Goal: Use online tool/utility: Use online tool/utility

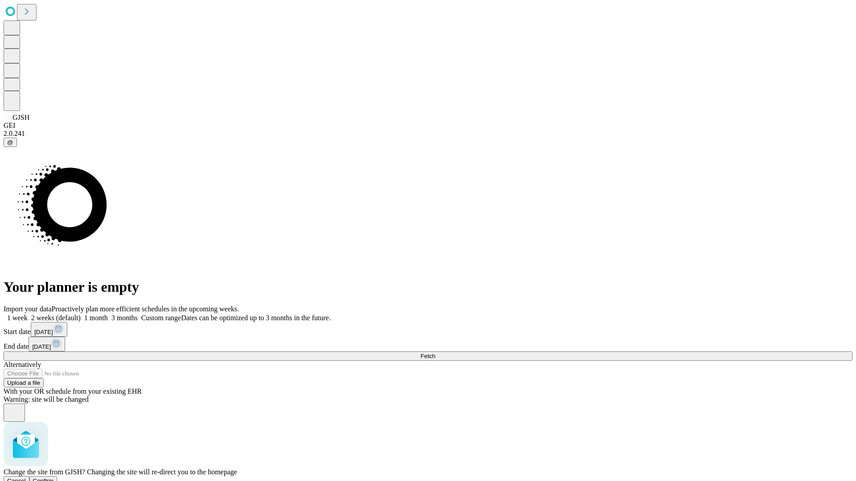
click at [54, 478] on span "Confirm" at bounding box center [43, 481] width 21 height 7
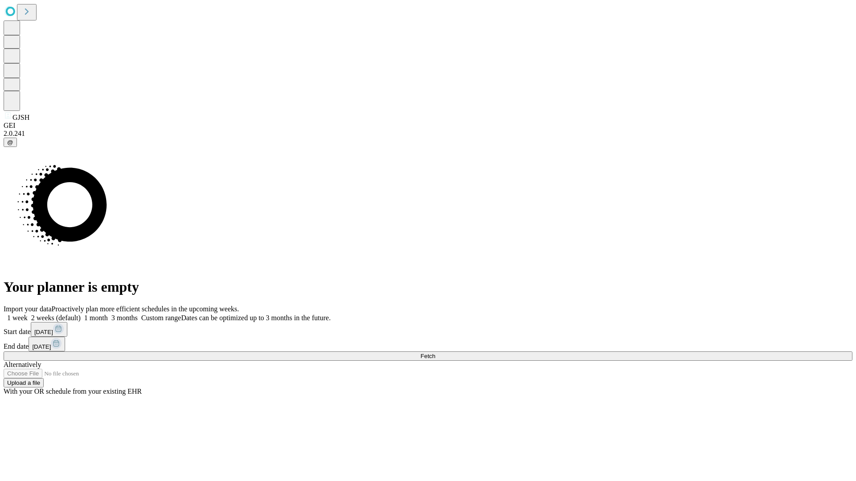
click at [81, 314] on label "2 weeks (default)" at bounding box center [54, 318] width 53 height 8
click at [435, 353] on span "Fetch" at bounding box center [427, 356] width 15 height 7
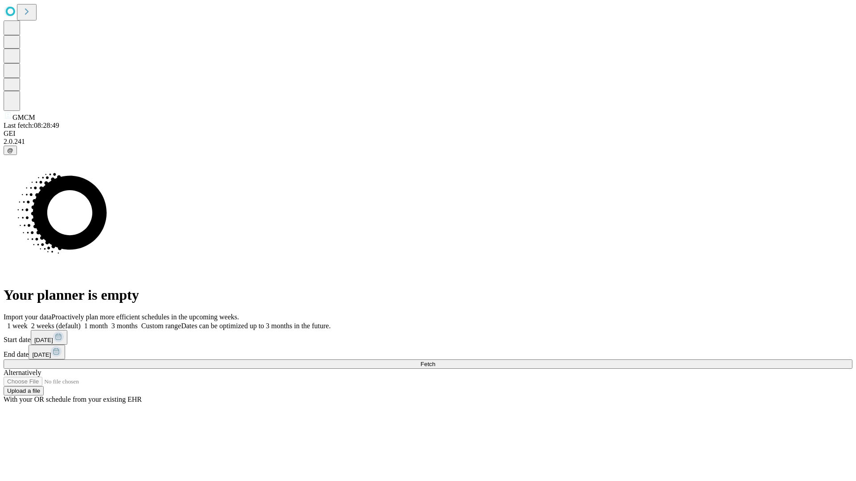
click at [81, 322] on label "2 weeks (default)" at bounding box center [54, 326] width 53 height 8
click at [435, 361] on span "Fetch" at bounding box center [427, 364] width 15 height 7
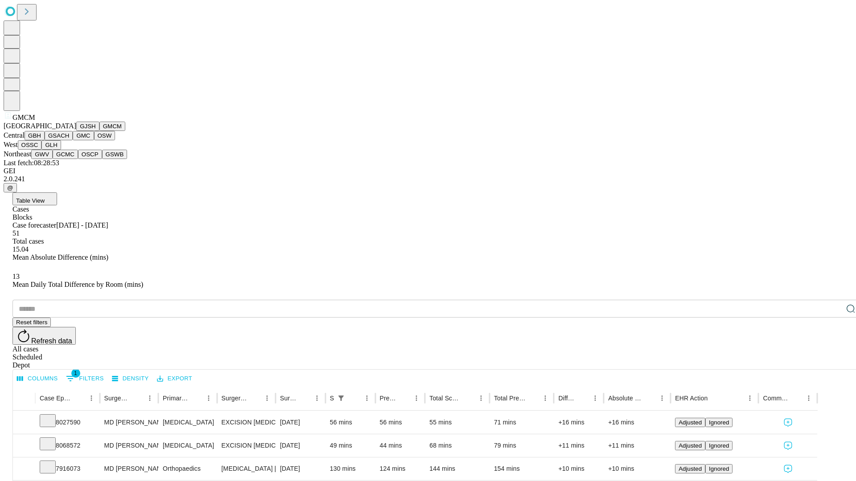
click at [45, 140] on button "GBH" at bounding box center [35, 135] width 20 height 9
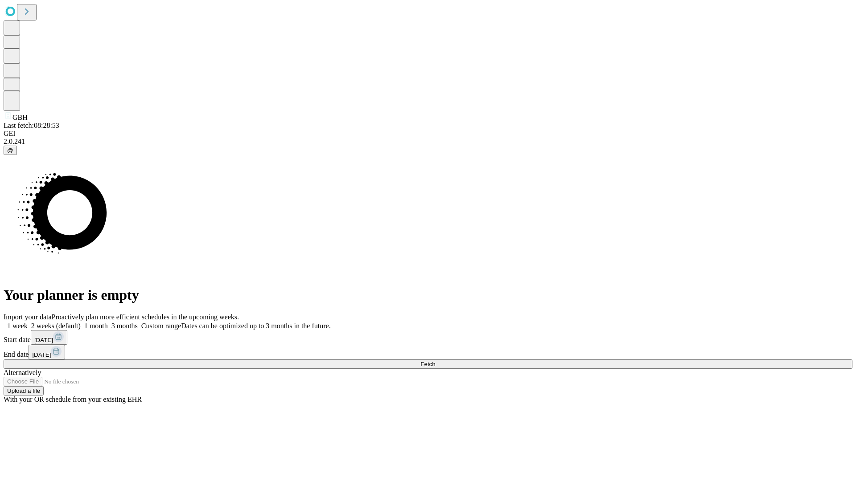
click at [81, 322] on label "2 weeks (default)" at bounding box center [54, 326] width 53 height 8
click at [435, 361] on span "Fetch" at bounding box center [427, 364] width 15 height 7
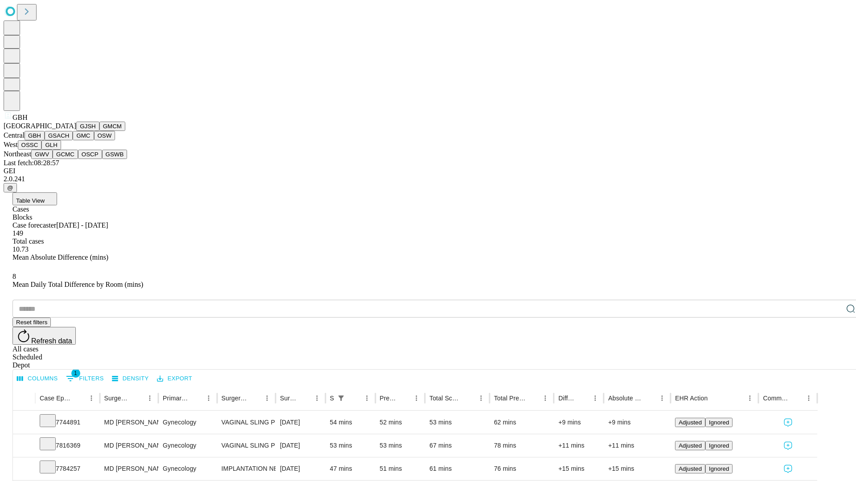
click at [69, 140] on button "GSACH" at bounding box center [59, 135] width 28 height 9
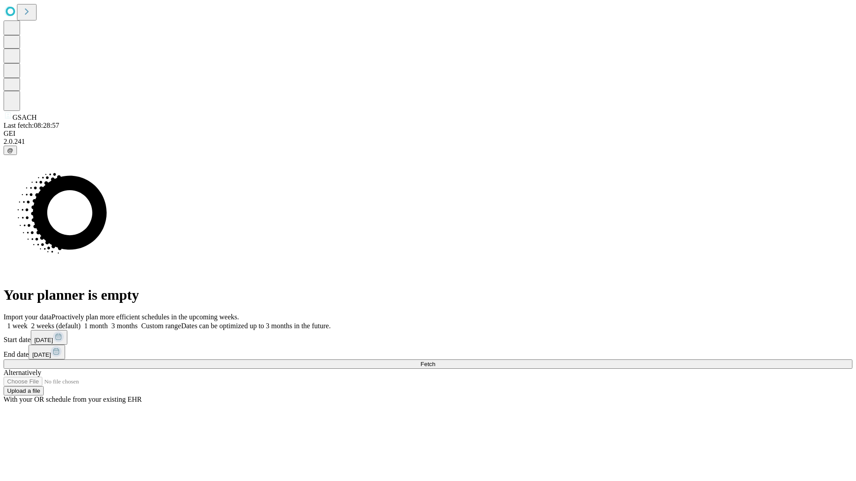
click at [435, 361] on span "Fetch" at bounding box center [427, 364] width 15 height 7
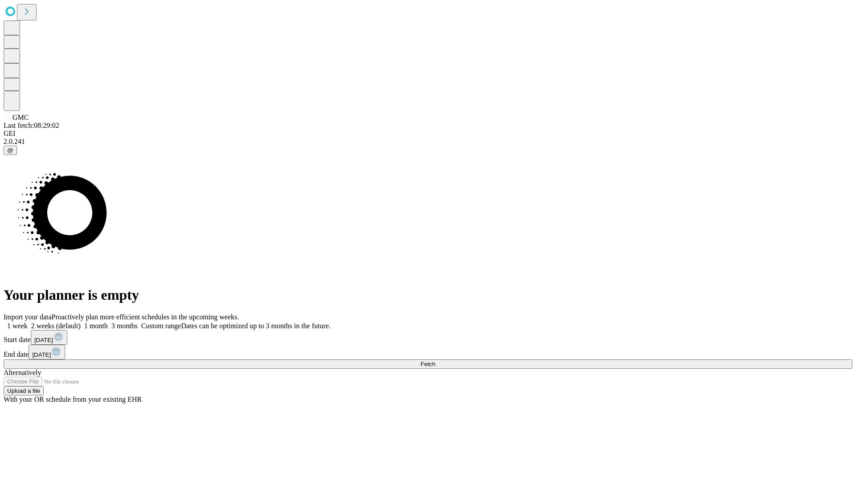
click at [81, 322] on label "2 weeks (default)" at bounding box center [54, 326] width 53 height 8
click at [435, 361] on span "Fetch" at bounding box center [427, 364] width 15 height 7
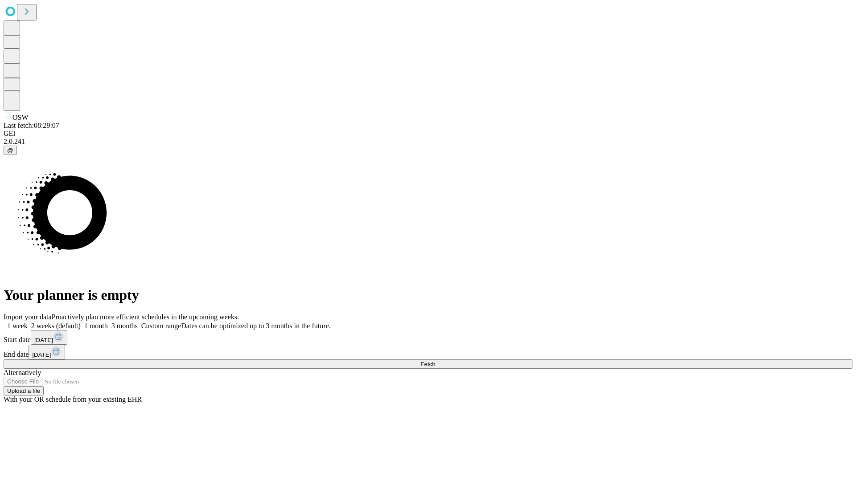
click at [81, 322] on label "2 weeks (default)" at bounding box center [54, 326] width 53 height 8
click at [435, 361] on span "Fetch" at bounding box center [427, 364] width 15 height 7
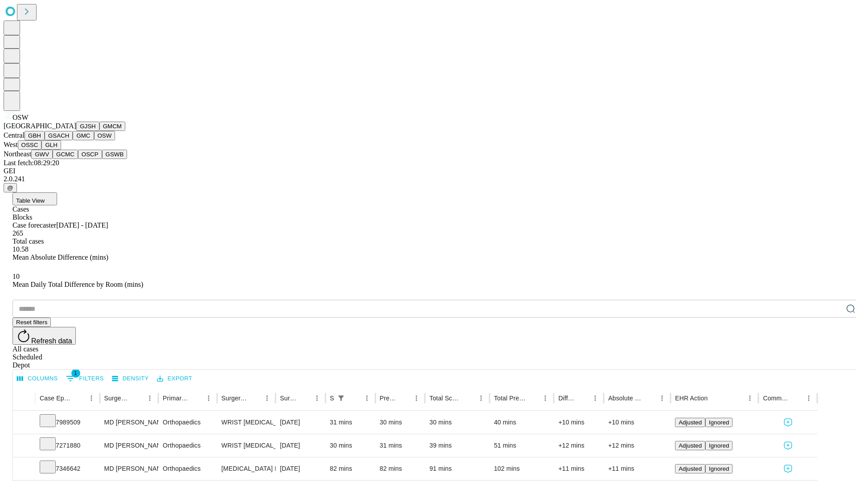
click at [42, 150] on button "OSSC" at bounding box center [30, 144] width 24 height 9
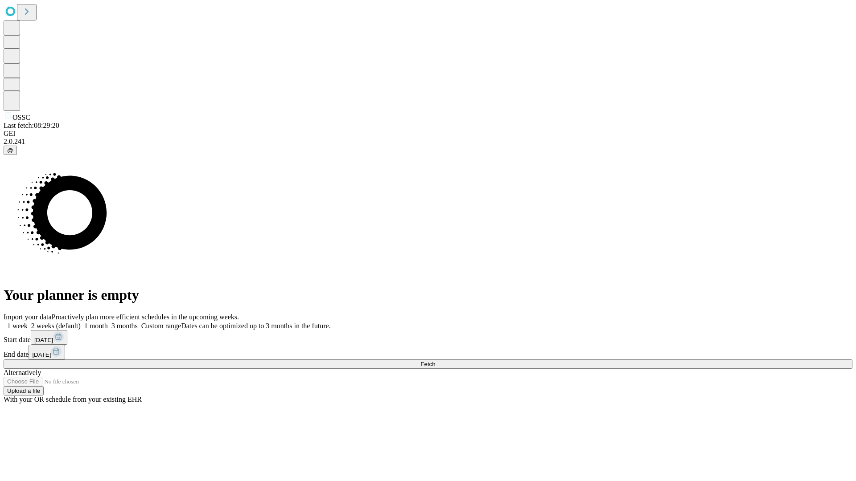
click at [81, 322] on label "2 weeks (default)" at bounding box center [54, 326] width 53 height 8
click at [435, 361] on span "Fetch" at bounding box center [427, 364] width 15 height 7
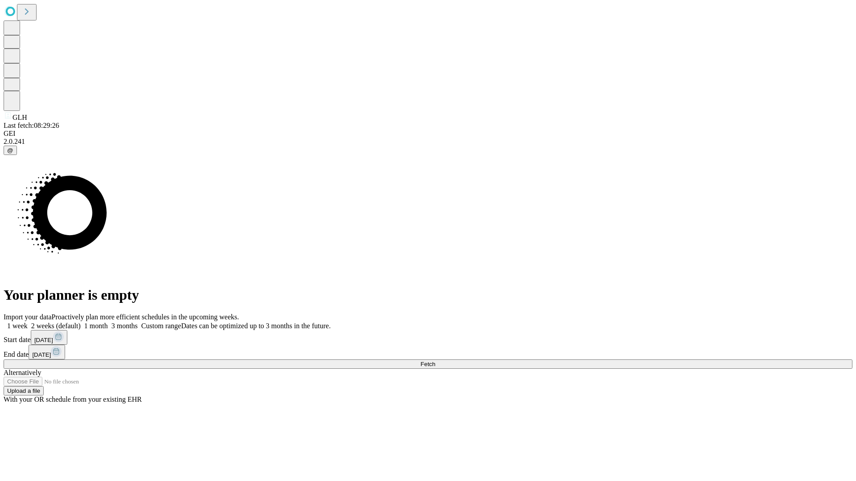
click at [81, 322] on label "2 weeks (default)" at bounding box center [54, 326] width 53 height 8
click at [435, 361] on span "Fetch" at bounding box center [427, 364] width 15 height 7
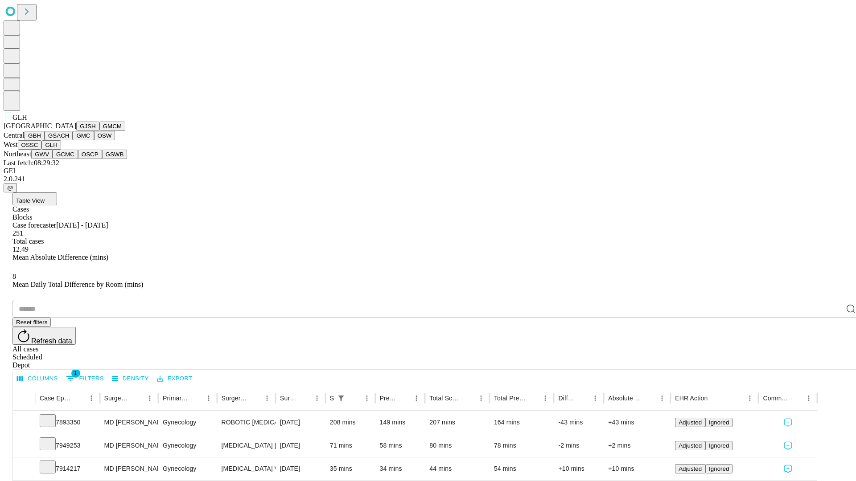
click at [53, 159] on button "GWV" at bounding box center [41, 154] width 21 height 9
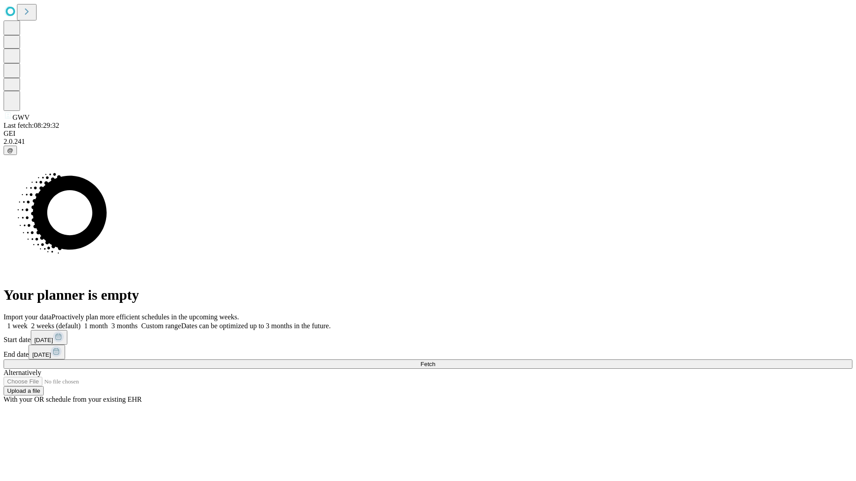
click at [81, 322] on label "2 weeks (default)" at bounding box center [54, 326] width 53 height 8
click at [435, 361] on span "Fetch" at bounding box center [427, 364] width 15 height 7
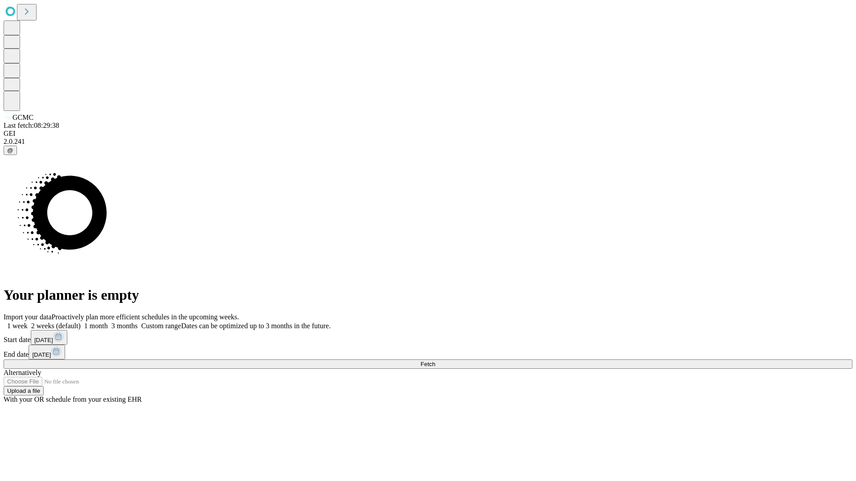
click at [81, 322] on label "2 weeks (default)" at bounding box center [54, 326] width 53 height 8
click at [435, 361] on span "Fetch" at bounding box center [427, 364] width 15 height 7
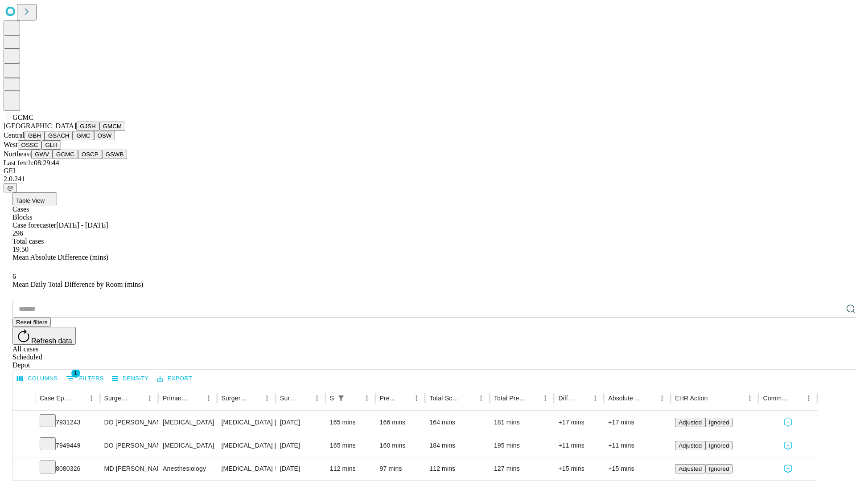
click at [78, 159] on button "OSCP" at bounding box center [90, 154] width 24 height 9
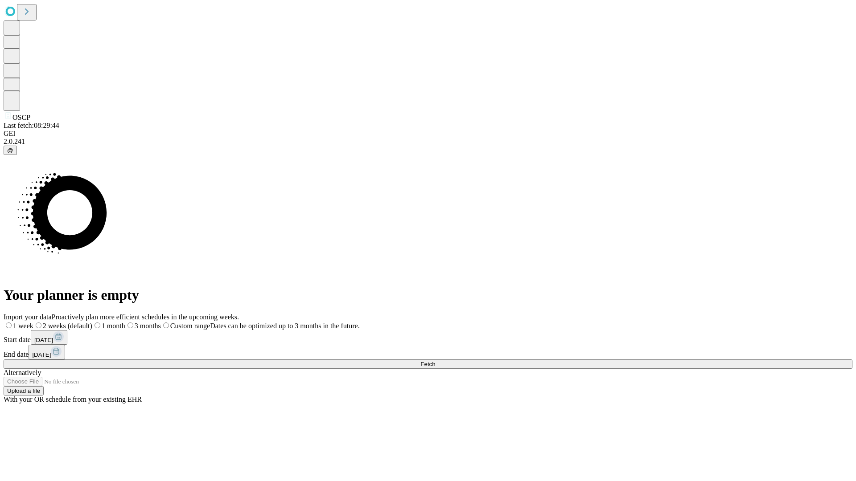
click at [92, 322] on label "2 weeks (default)" at bounding box center [62, 326] width 59 height 8
click at [435, 361] on span "Fetch" at bounding box center [427, 364] width 15 height 7
